Goal: Information Seeking & Learning: Learn about a topic

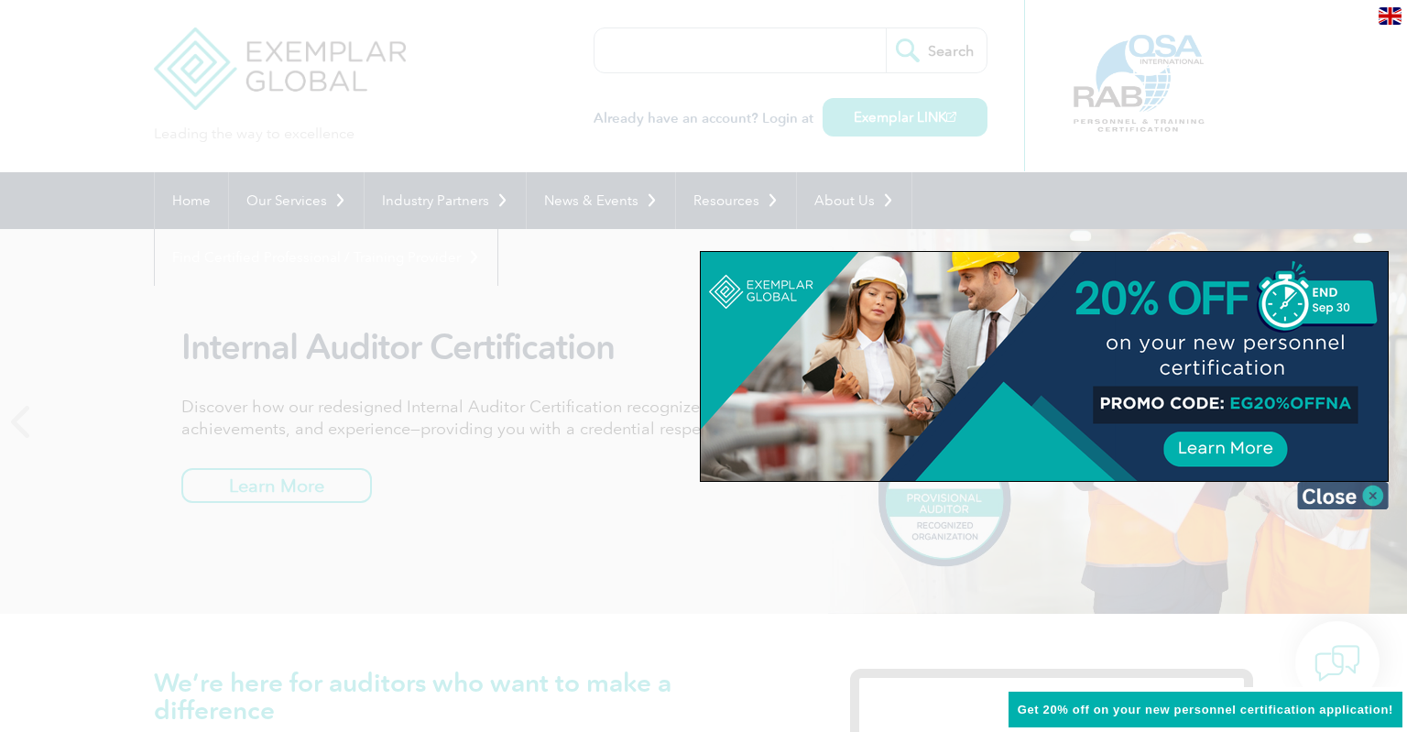
click at [1369, 489] on img at bounding box center [1343, 495] width 92 height 27
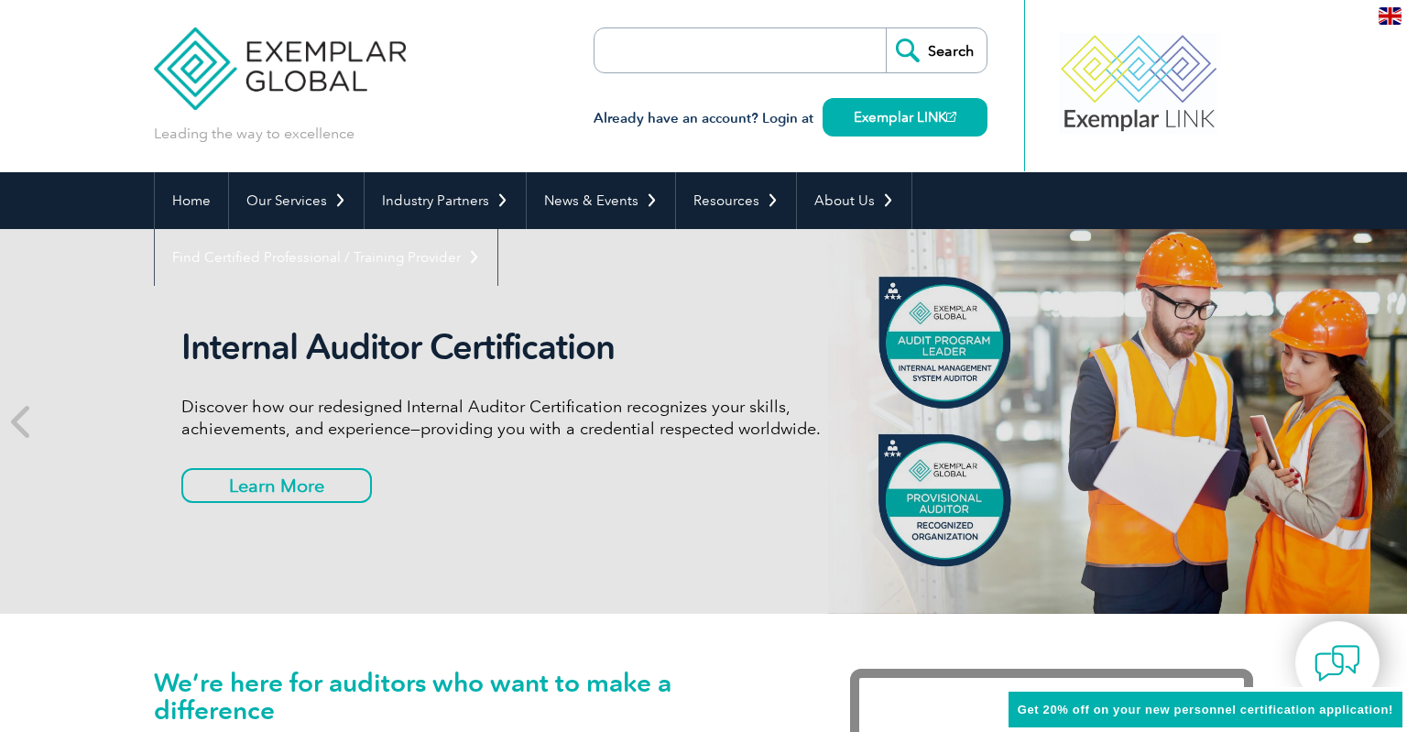
click at [625, 38] on input "search" at bounding box center [700, 50] width 192 height 44
type input "cost"
click at [886, 28] on input "Search" at bounding box center [936, 50] width 101 height 44
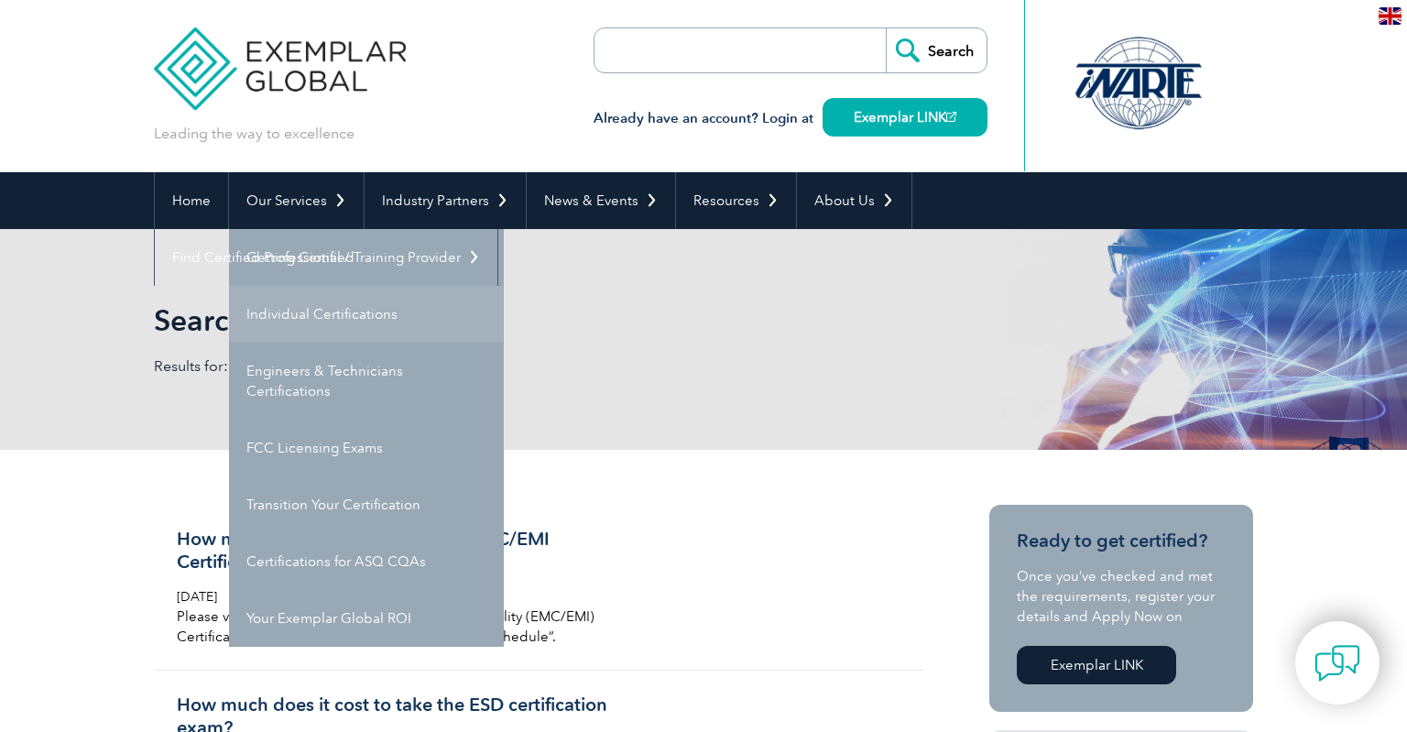
click at [325, 302] on link "Individual Certifications" at bounding box center [366, 314] width 275 height 57
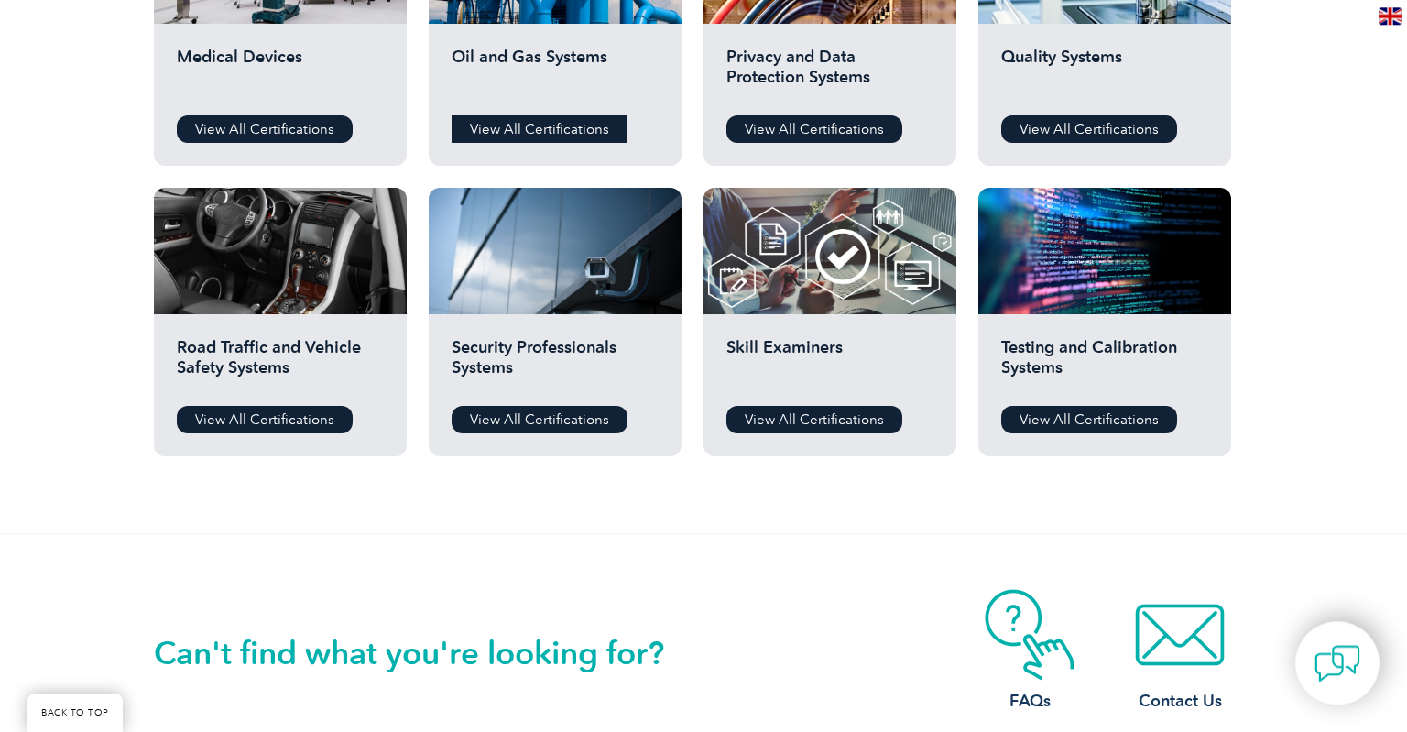
scroll to position [1257, 0]
